Goal: Task Accomplishment & Management: Manage account settings

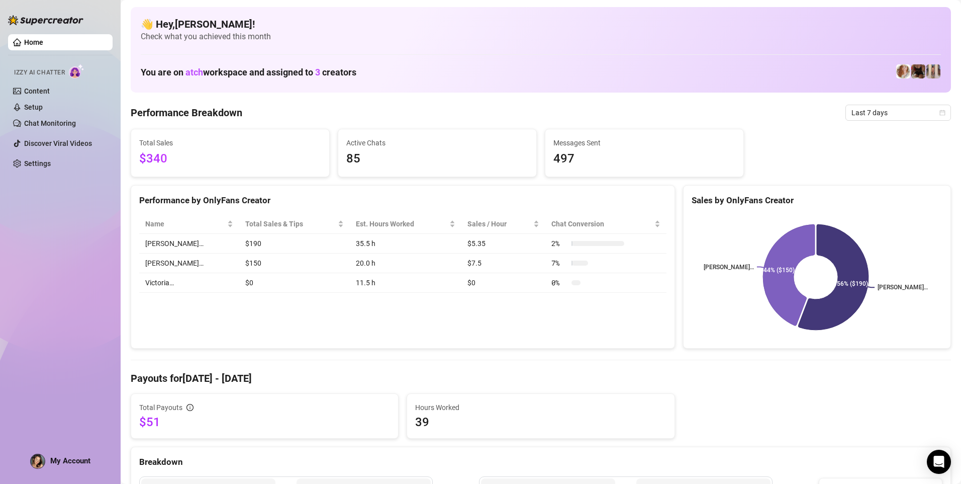
click at [42, 458] on img at bounding box center [38, 461] width 14 height 14
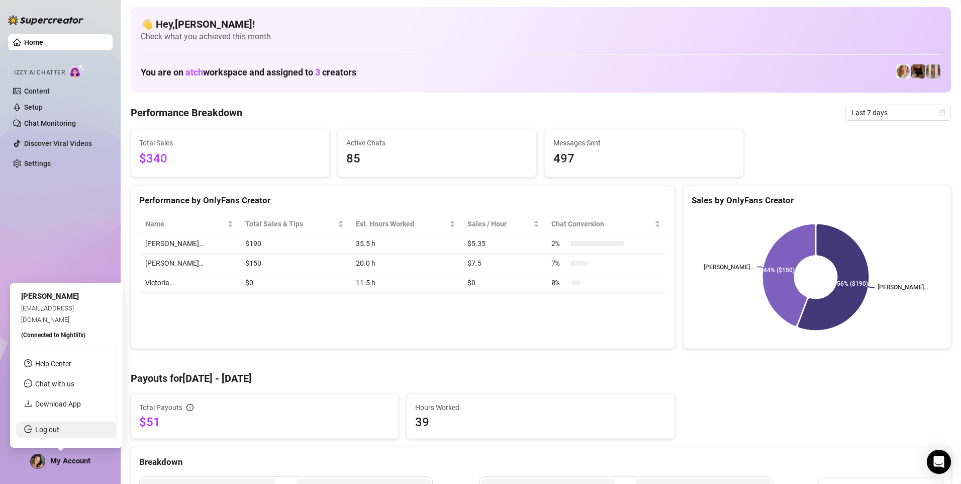
click at [54, 431] on link "Log out" at bounding box center [47, 429] width 24 height 8
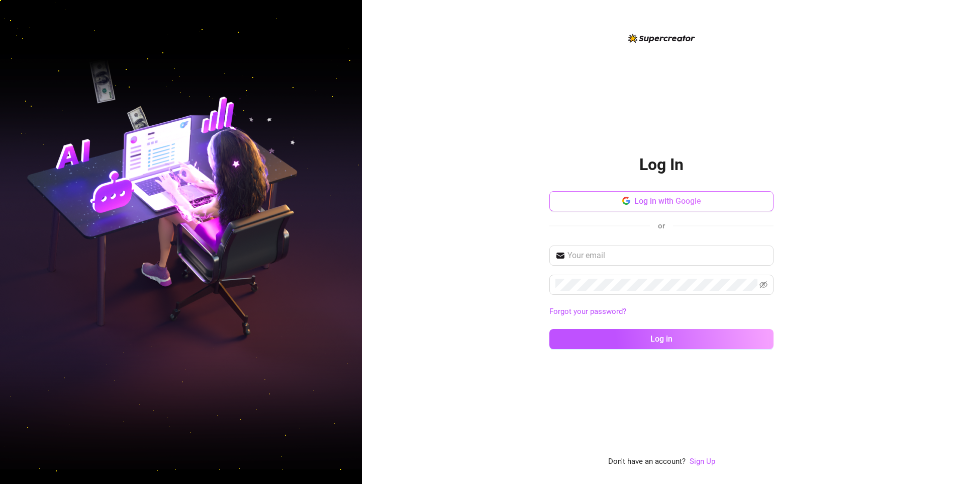
click at [640, 194] on button "Log in with Google" at bounding box center [661, 201] width 224 height 20
click at [578, 195] on button "Log in with Google" at bounding box center [661, 201] width 224 height 20
